Goal: Transaction & Acquisition: Book appointment/travel/reservation

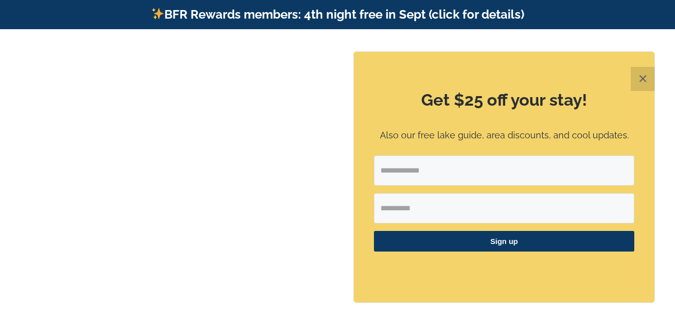
click at [121, 224] on div "Find that Vacation Feeling [GEOGRAPHIC_DATA], [GEOGRAPHIC_DATA], [US_STATE]" at bounding box center [337, 191] width 675 height 136
click at [644, 81] on button "✕" at bounding box center [642, 79] width 24 height 24
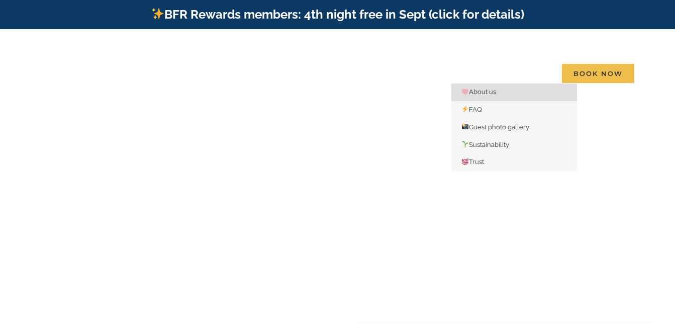
click at [481, 88] on span "About us" at bounding box center [478, 92] width 35 height 8
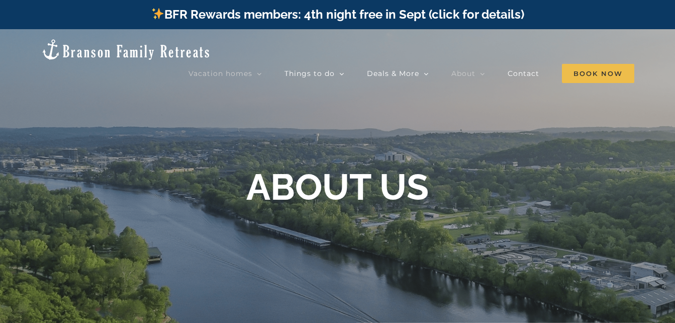
click at [240, 70] on span "Vacation homes" at bounding box center [220, 73] width 64 height 7
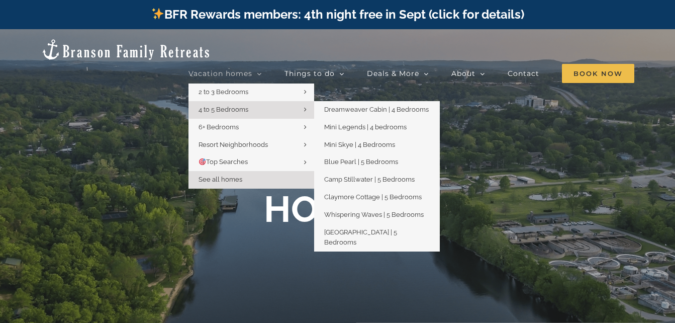
click at [235, 105] on span "4 to 5 Bedrooms" at bounding box center [223, 109] width 50 height 8
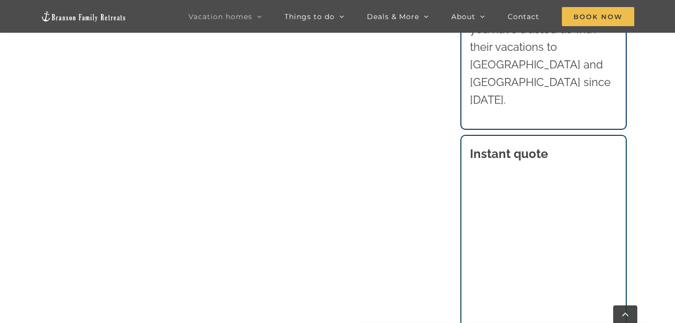
scroll to position [967, 0]
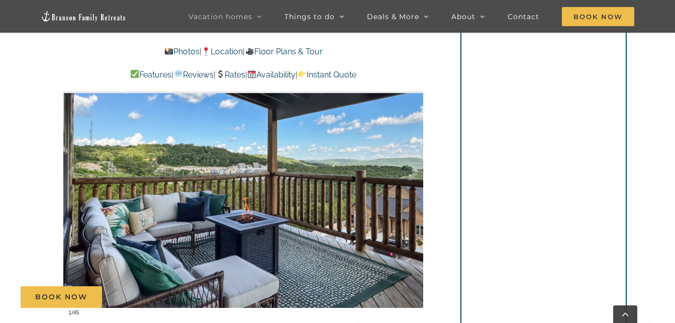
scroll to position [677, 0]
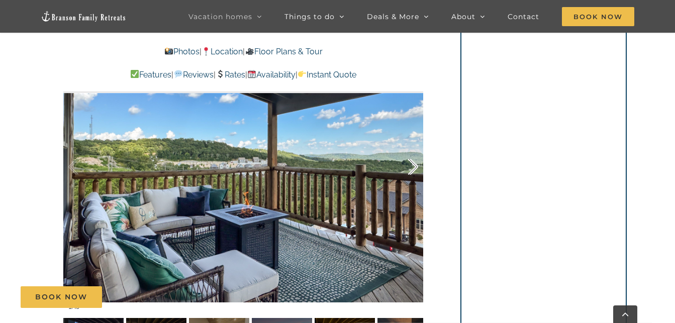
click at [408, 157] on div at bounding box center [402, 167] width 31 height 62
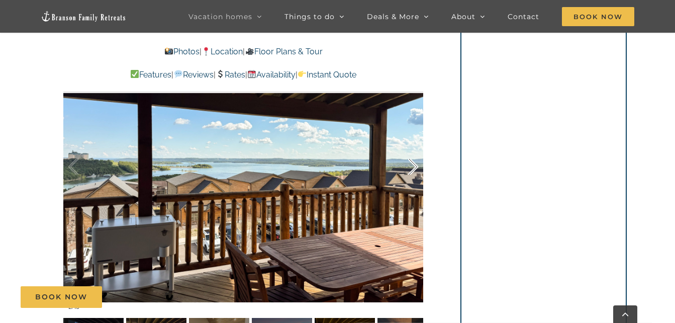
click at [418, 153] on div at bounding box center [402, 167] width 31 height 62
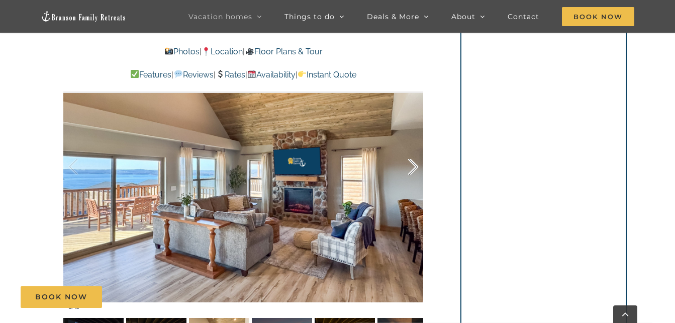
click at [418, 153] on div at bounding box center [402, 167] width 31 height 62
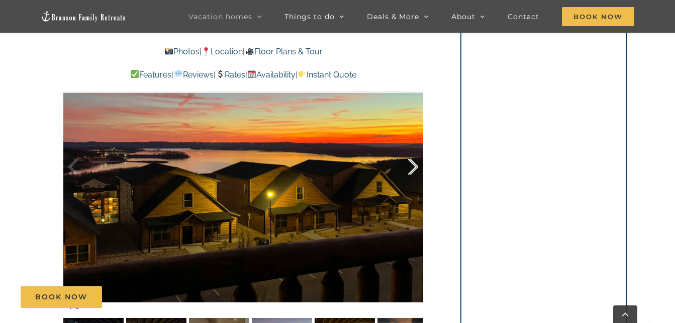
click at [418, 153] on div at bounding box center [402, 167] width 31 height 62
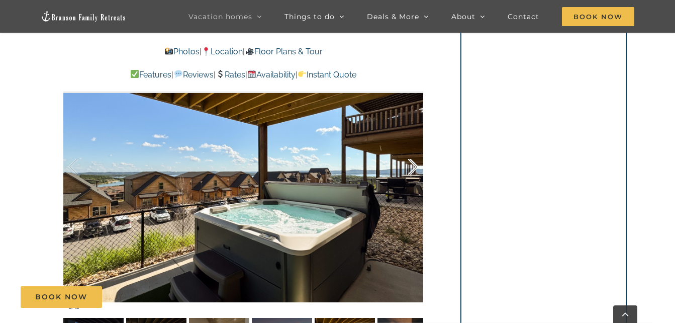
click at [418, 153] on div at bounding box center [402, 167] width 31 height 62
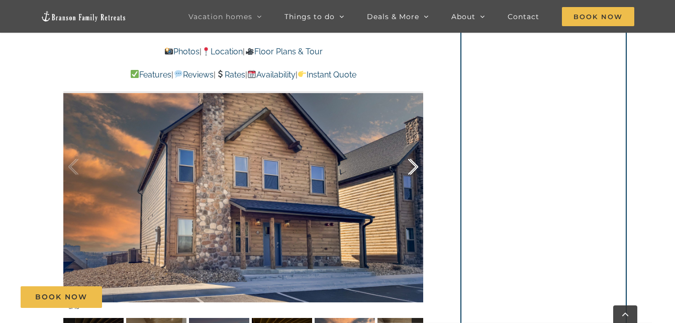
click at [418, 153] on div at bounding box center [402, 167] width 31 height 62
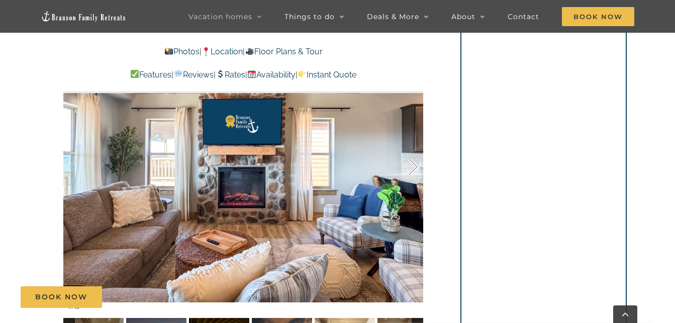
click at [418, 153] on div at bounding box center [402, 167] width 31 height 62
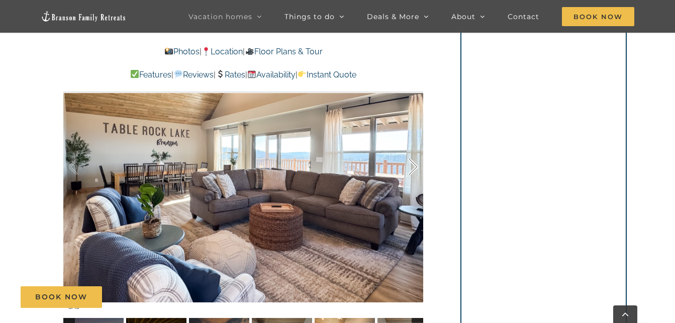
click at [418, 153] on div at bounding box center [402, 167] width 31 height 62
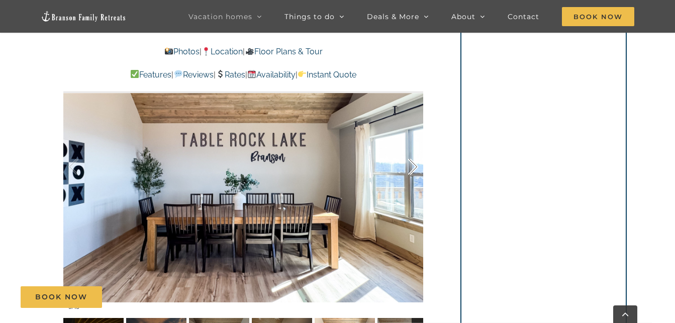
click at [418, 153] on div at bounding box center [402, 167] width 31 height 62
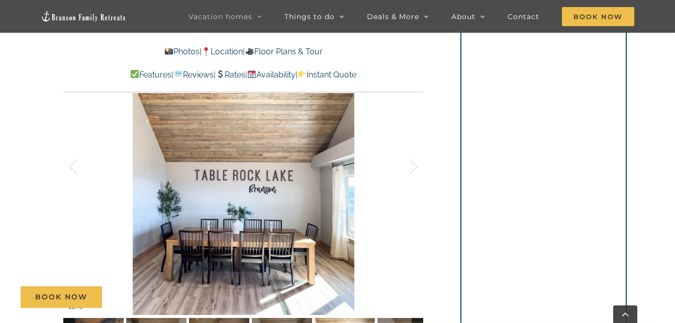
click at [419, 150] on div at bounding box center [243, 166] width 360 height 295
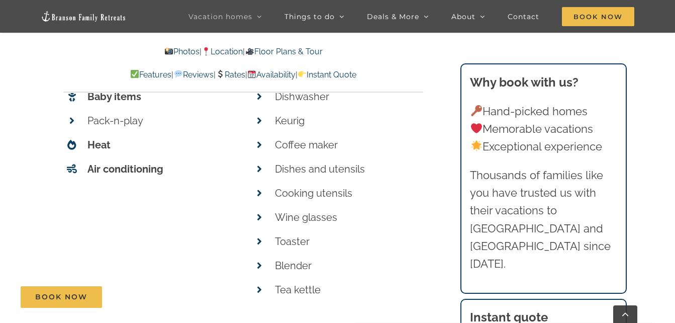
scroll to position [4278, 0]
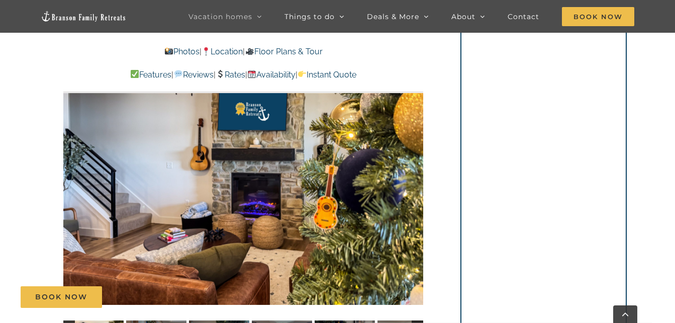
scroll to position [625, 0]
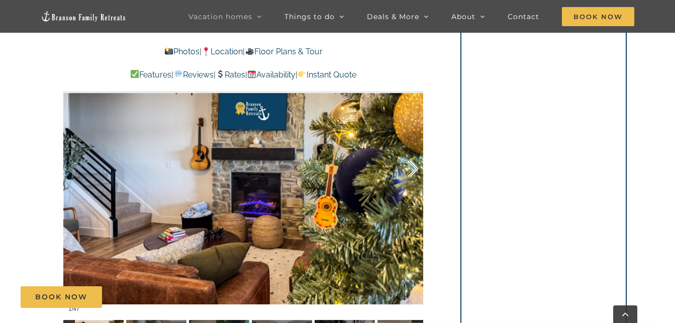
click at [414, 166] on div at bounding box center [402, 169] width 31 height 62
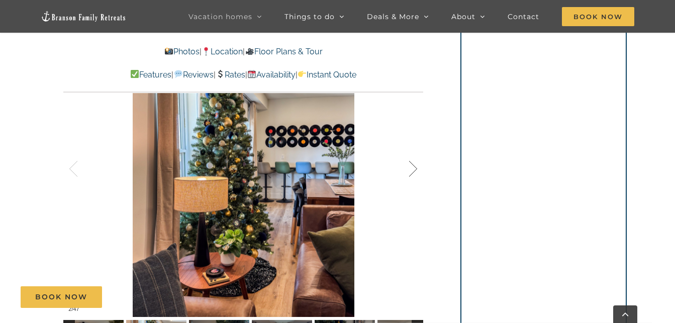
click at [416, 166] on div at bounding box center [402, 169] width 31 height 62
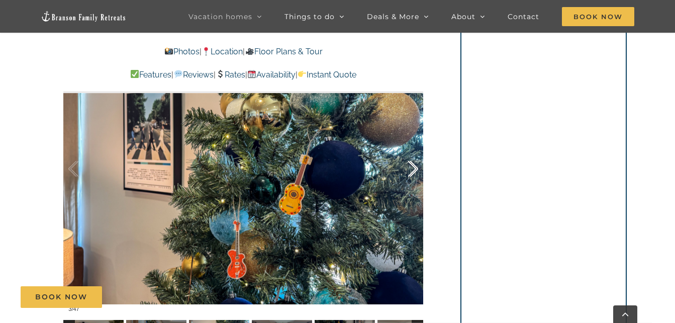
click at [416, 166] on div at bounding box center [402, 169] width 31 height 62
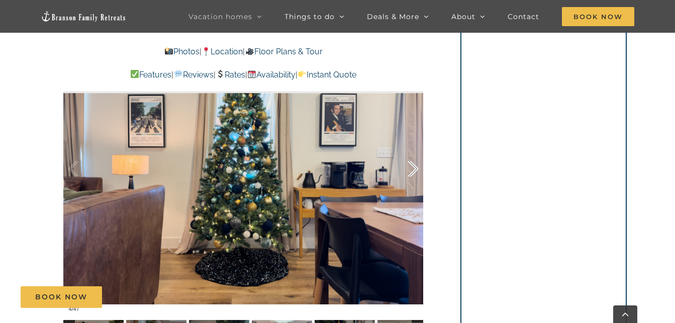
click at [416, 166] on div at bounding box center [402, 169] width 31 height 62
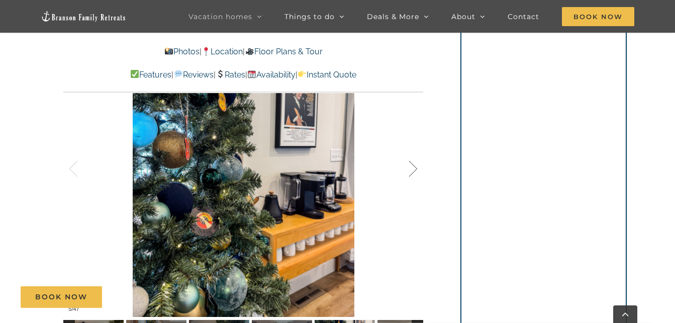
click at [417, 166] on div at bounding box center [402, 169] width 31 height 62
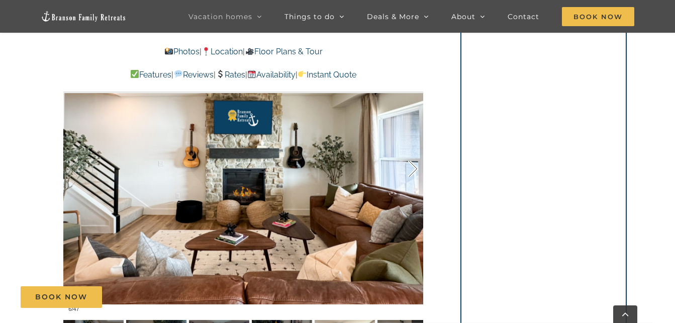
click at [417, 166] on div at bounding box center [402, 169] width 31 height 62
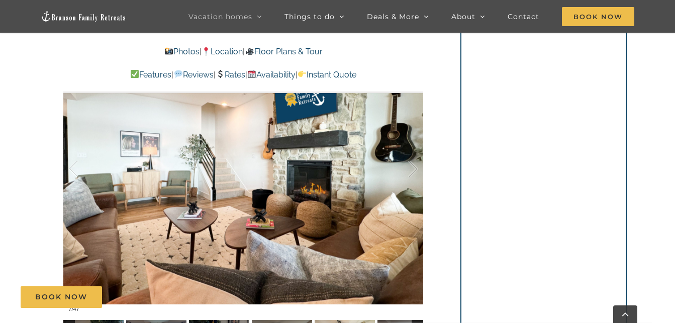
click at [418, 167] on div at bounding box center [243, 168] width 360 height 295
click at [413, 168] on div at bounding box center [402, 169] width 31 height 62
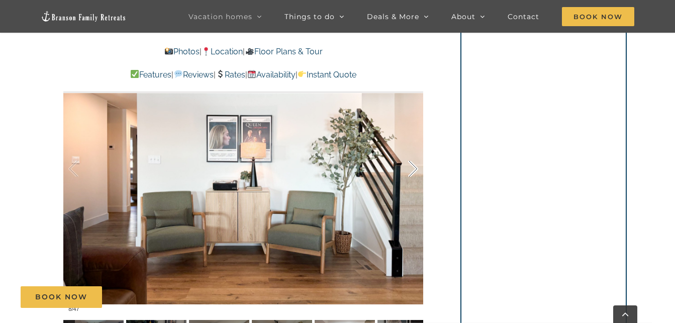
click at [413, 168] on div at bounding box center [402, 169] width 31 height 62
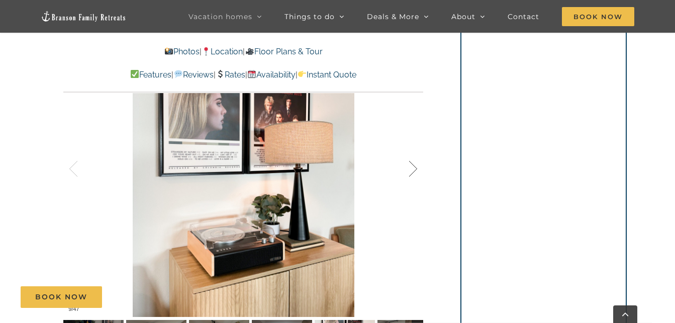
click at [413, 169] on div at bounding box center [402, 169] width 31 height 62
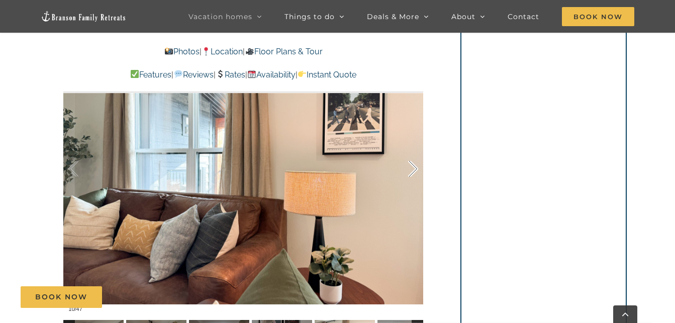
click at [413, 169] on div at bounding box center [402, 169] width 31 height 62
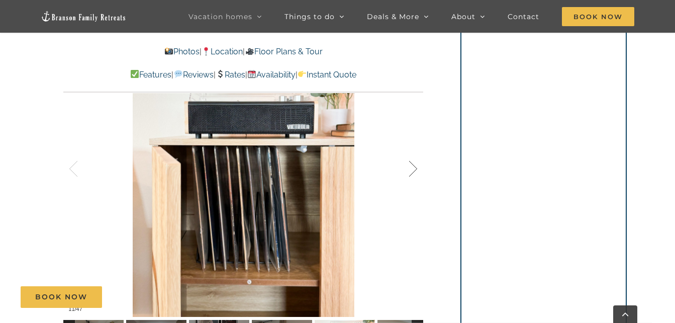
click at [416, 170] on div at bounding box center [402, 169] width 31 height 62
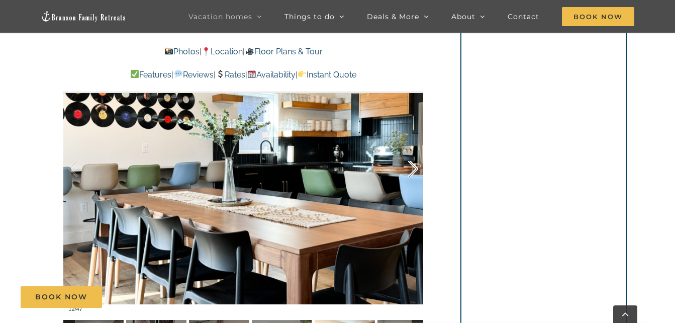
click at [411, 165] on div at bounding box center [402, 169] width 31 height 62
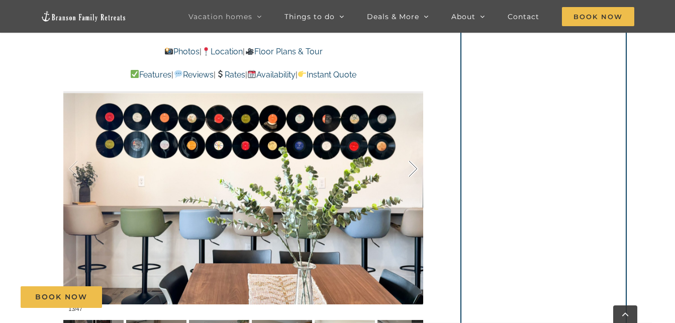
click at [413, 166] on div at bounding box center [402, 169] width 31 height 62
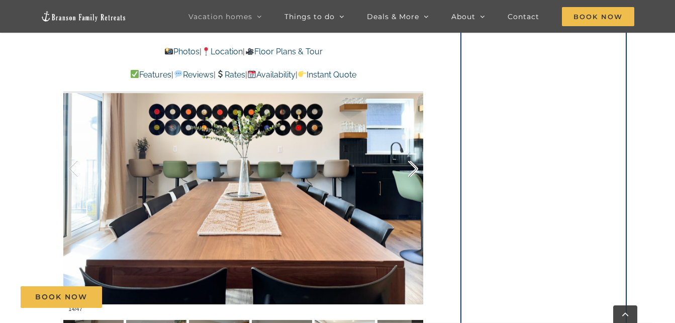
click at [413, 166] on div at bounding box center [402, 169] width 31 height 62
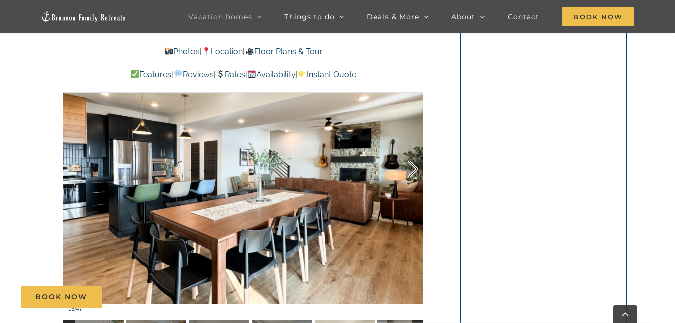
click at [414, 167] on div at bounding box center [402, 169] width 31 height 62
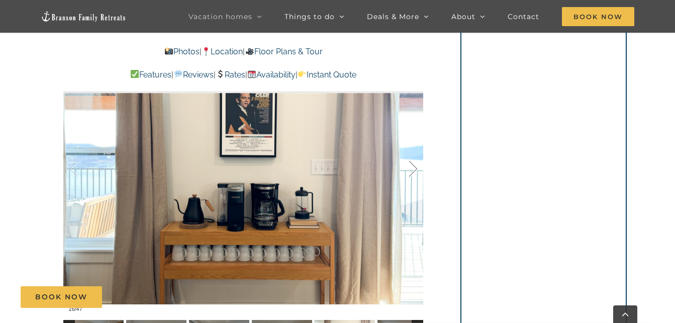
click at [414, 167] on div at bounding box center [402, 169] width 31 height 62
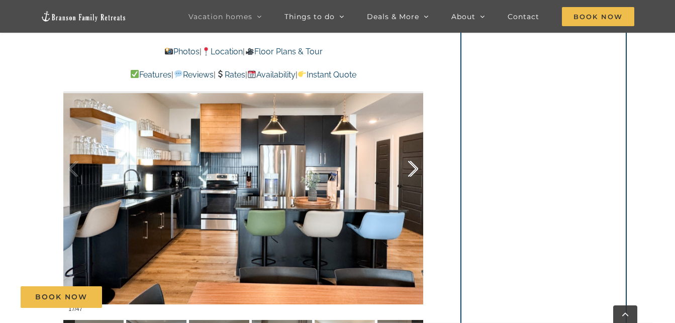
click at [413, 170] on div at bounding box center [402, 169] width 31 height 62
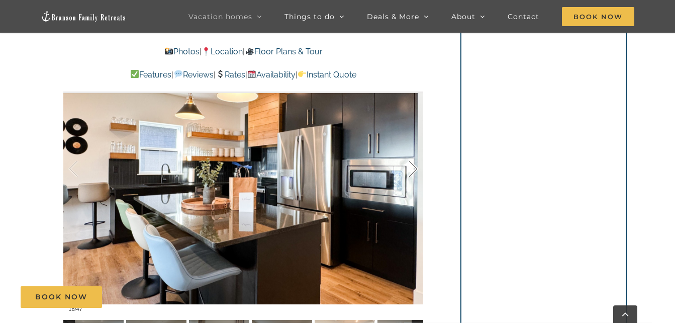
click at [413, 170] on div at bounding box center [402, 169] width 31 height 62
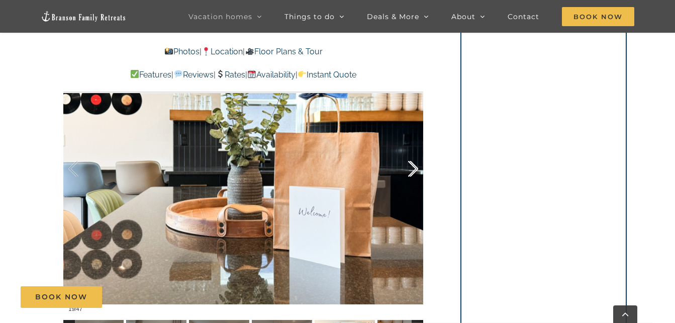
click at [413, 170] on div at bounding box center [402, 169] width 31 height 62
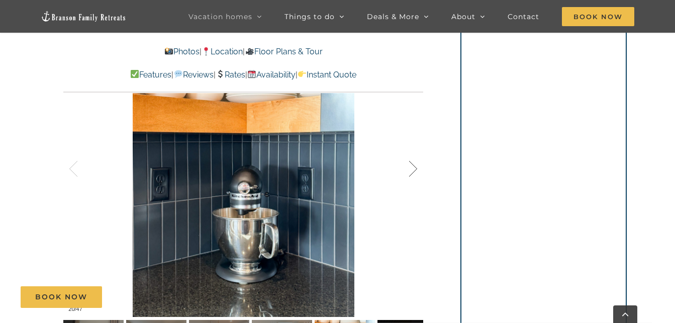
click at [413, 170] on div at bounding box center [402, 169] width 31 height 62
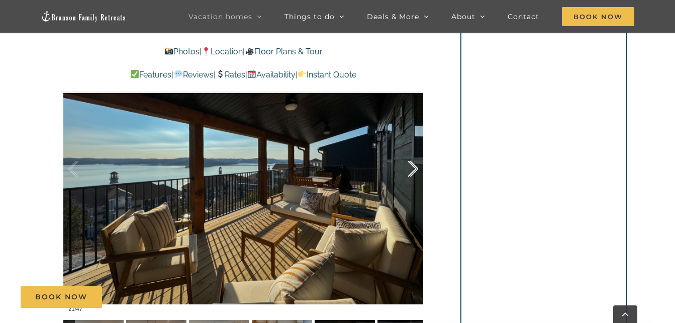
click at [413, 170] on div at bounding box center [402, 169] width 31 height 62
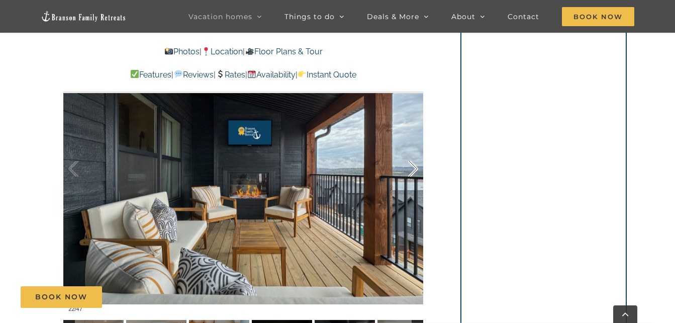
click at [413, 170] on div at bounding box center [402, 169] width 31 height 62
